Goal: Task Accomplishment & Management: Use online tool/utility

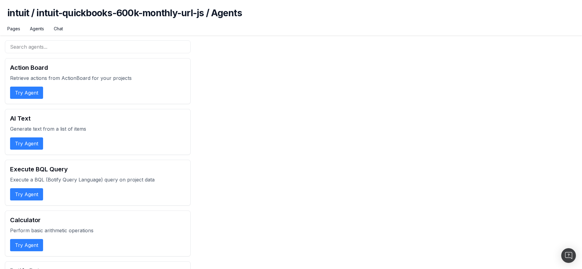
click at [42, 95] on button "Try Agent" at bounding box center [26, 93] width 33 height 12
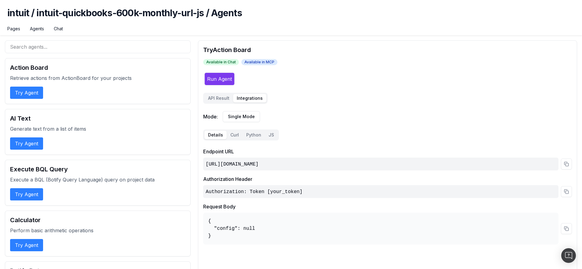
click at [233, 98] on button "Integrations" at bounding box center [249, 98] width 33 height 9
click at [248, 134] on button "Python" at bounding box center [254, 135] width 22 height 9
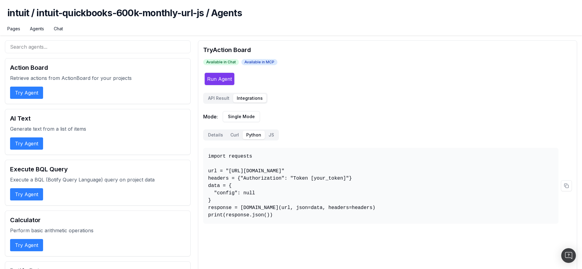
click at [272, 134] on button "JS" at bounding box center [271, 135] width 13 height 9
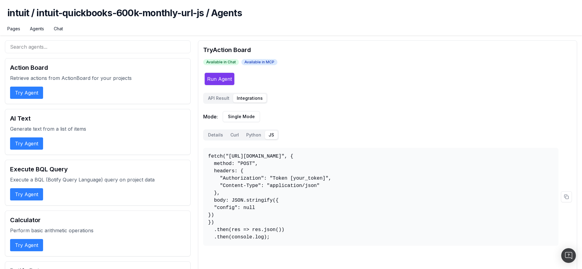
click at [289, 134] on div "Details Curl Python JS fetch("https://osl.botify.com/api/v1/o/agents/intuit/int…" at bounding box center [387, 187] width 369 height 116
click at [250, 136] on button "Python" at bounding box center [254, 135] width 22 height 9
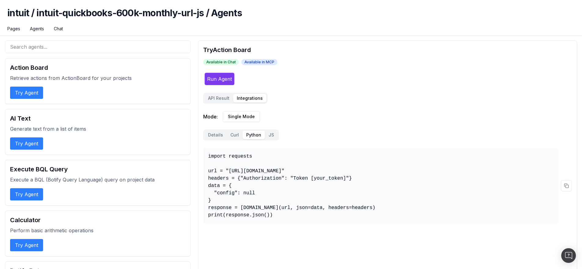
click at [236, 133] on button "Curl" at bounding box center [235, 135] width 16 height 9
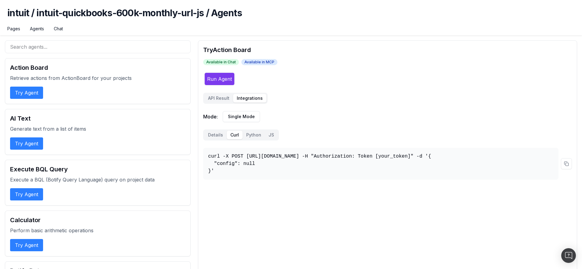
click at [212, 134] on button "Details" at bounding box center [215, 135] width 22 height 9
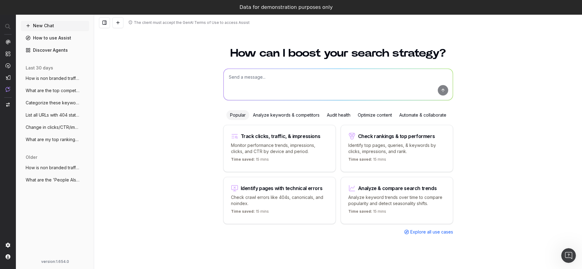
click at [51, 49] on link "Discover Agents" at bounding box center [55, 50] width 68 height 10
